Goal: Task Accomplishment & Management: Use online tool/utility

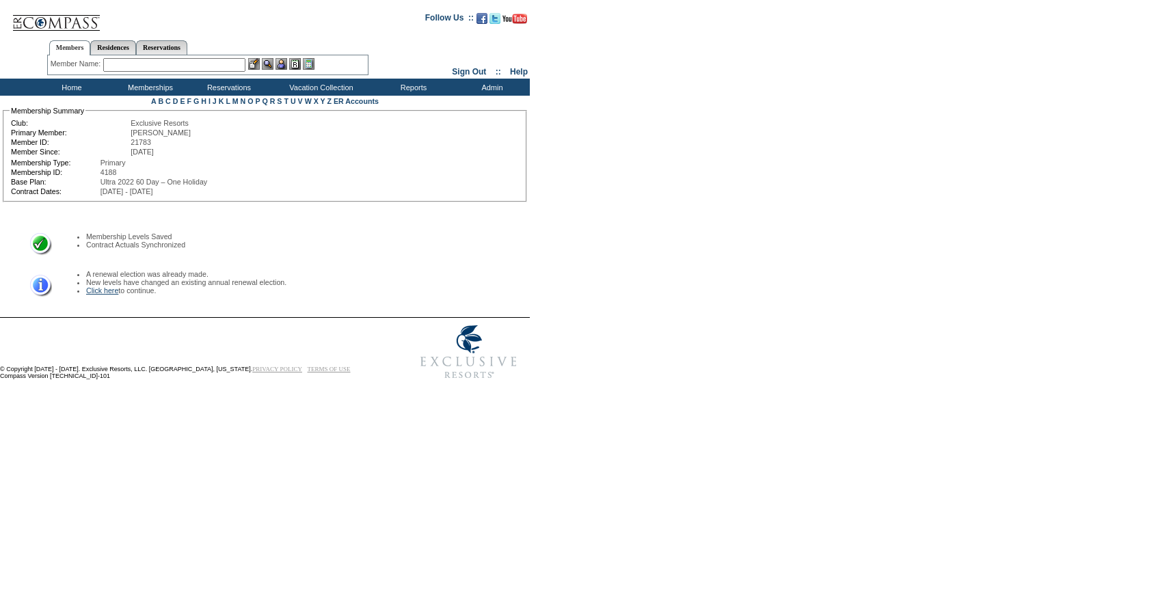
click at [111, 286] on link "Click here" at bounding box center [102, 290] width 32 height 8
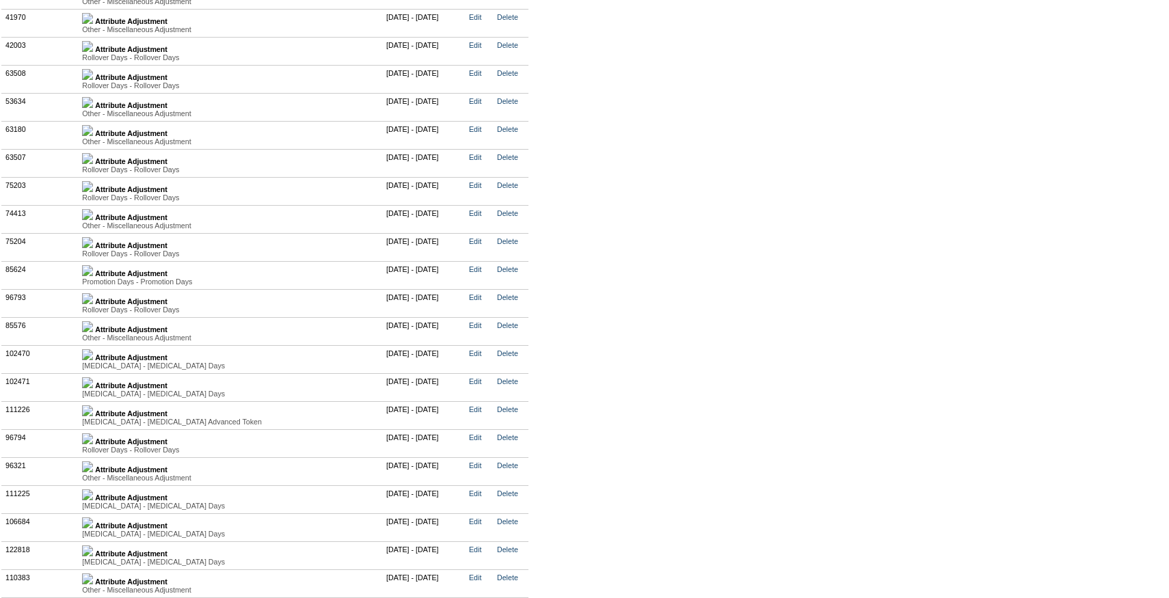
scroll to position [3591, 0]
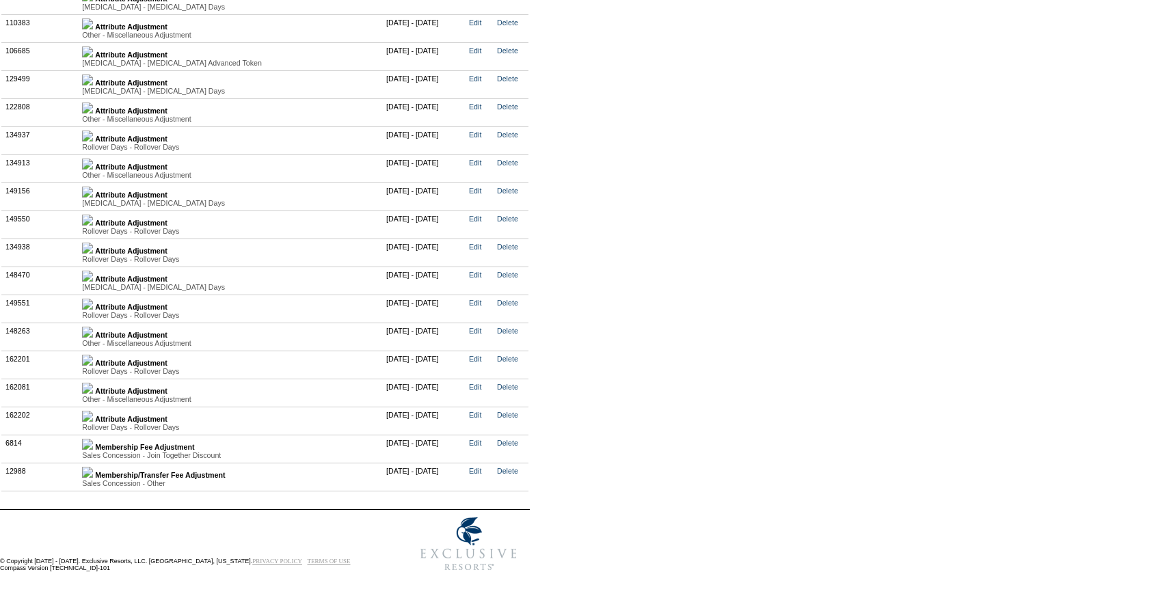
click at [93, 390] on img at bounding box center [87, 388] width 11 height 11
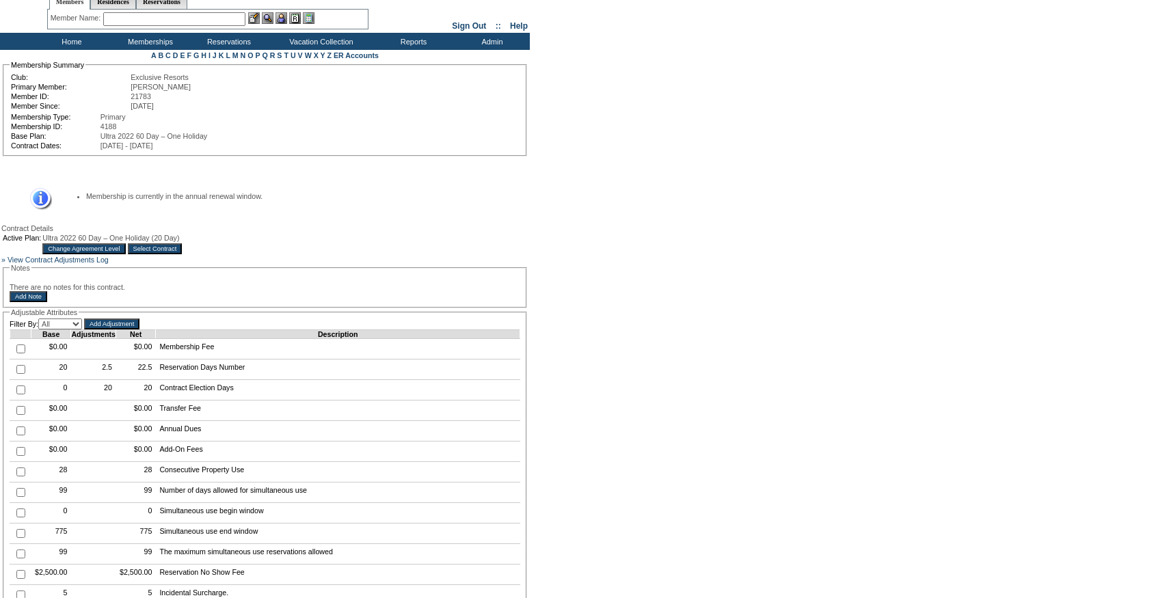
scroll to position [45, 0]
click at [22, 375] on input "checkbox" at bounding box center [20, 370] width 9 height 9
checkbox input "true"
click at [139, 330] on input "Add Adjustment" at bounding box center [111, 324] width 55 height 11
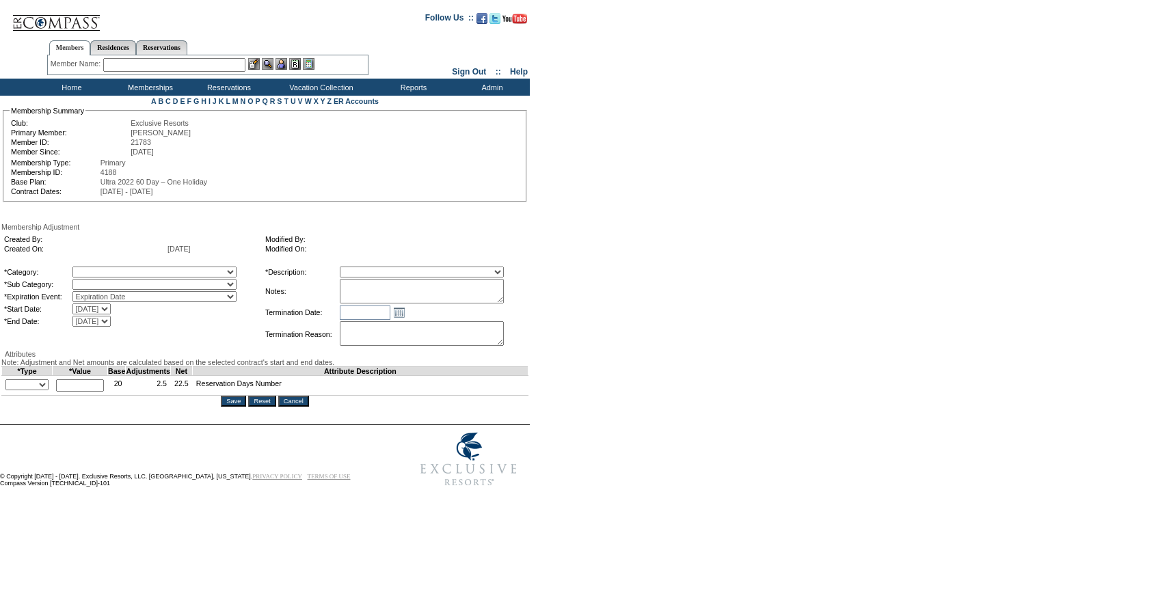
click at [215, 273] on select "A La Carte Days Contract Election Days Converted Days Coronavirus Other Referra…" at bounding box center [154, 272] width 164 height 11
select select "1060"
click at [100, 269] on select "A La Carte Days Contract Election Days Converted Days Coronavirus Other Referra…" at bounding box center [154, 272] width 164 height 11
click at [172, 288] on select at bounding box center [154, 284] width 164 height 11
